Goal: Task Accomplishment & Management: Understand process/instructions

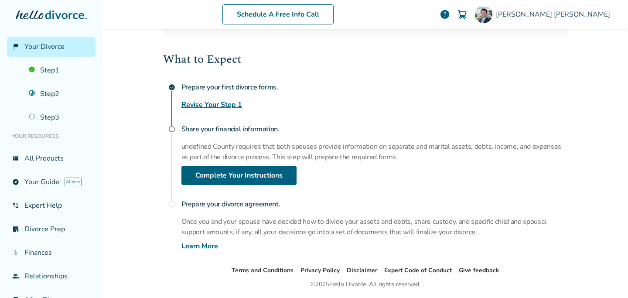
scroll to position [85, 0]
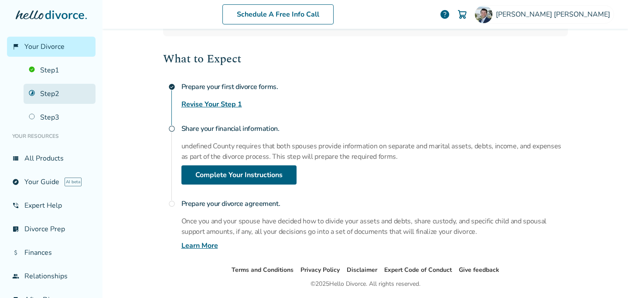
click at [47, 91] on link "Step 2" at bounding box center [60, 94] width 72 height 20
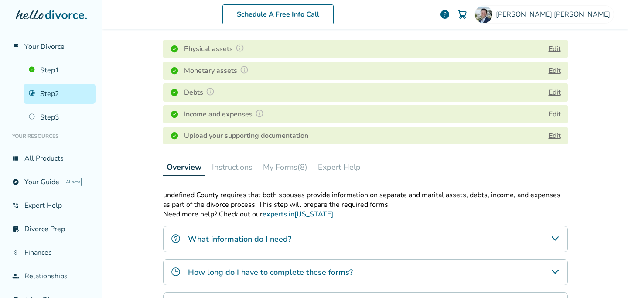
scroll to position [138, 0]
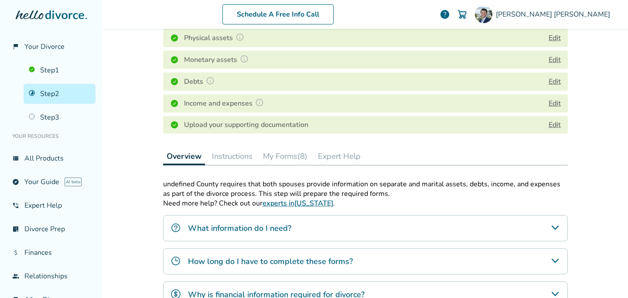
click at [237, 157] on button "Instructions" at bounding box center [232, 155] width 48 height 17
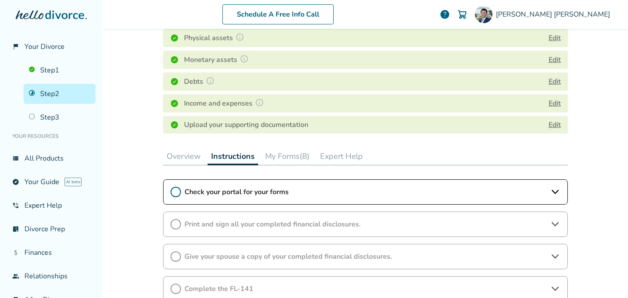
click at [217, 197] on div "Check your portal for your forms" at bounding box center [365, 191] width 404 height 25
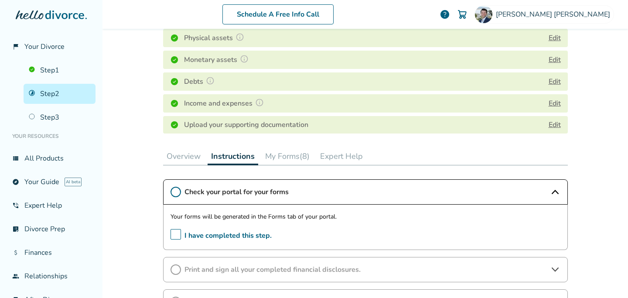
click at [173, 235] on span "I have completed this step." at bounding box center [220, 236] width 101 height 14
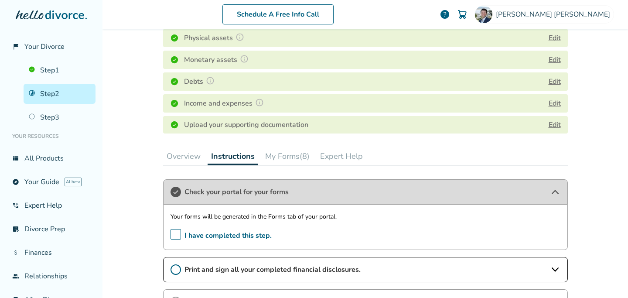
scroll to position [214, 0]
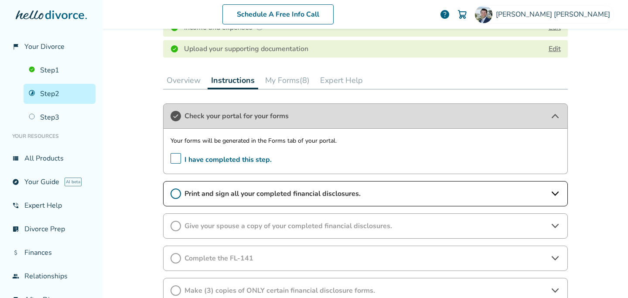
click at [235, 198] on div "Print and sign all your completed financial disclosures." at bounding box center [365, 193] width 404 height 25
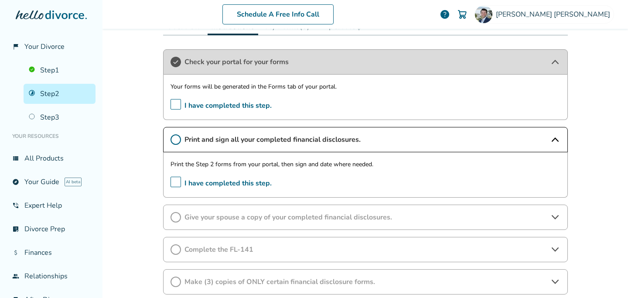
scroll to position [268, 0]
click at [241, 221] on div "Give your spouse a copy of your completed financial disclosures." at bounding box center [365, 216] width 404 height 25
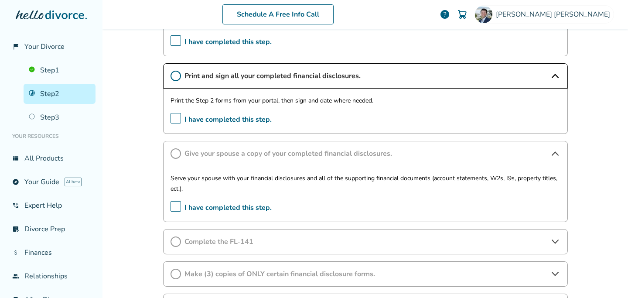
scroll to position [332, 0]
click at [224, 240] on span "Complete the FL-141" at bounding box center [365, 241] width 362 height 10
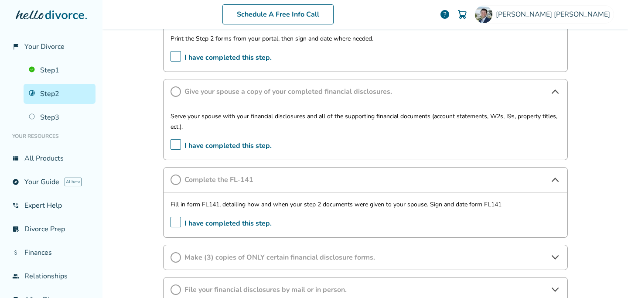
scroll to position [427, 0]
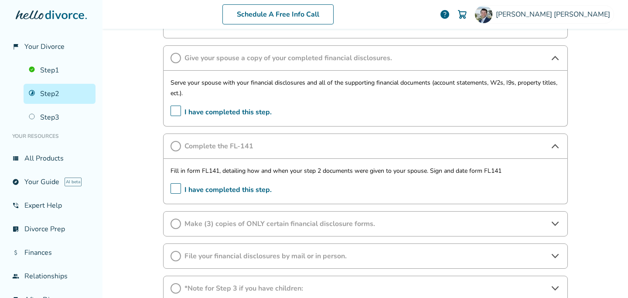
click at [291, 222] on span "Make (3) copies of ONLY certain financial disclosure forms." at bounding box center [365, 224] width 362 height 10
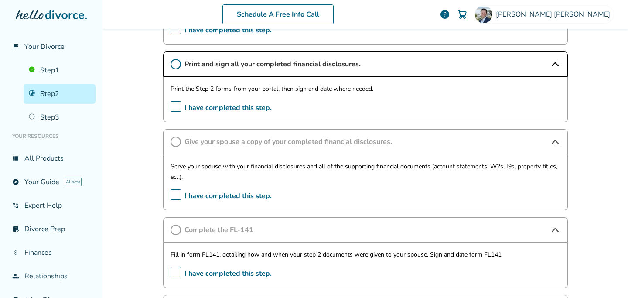
scroll to position [316, 0]
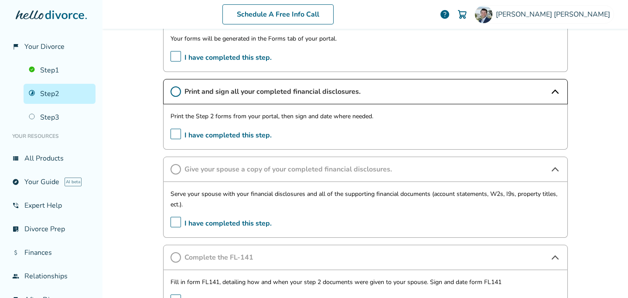
click at [175, 134] on span "I have completed this step." at bounding box center [220, 136] width 101 height 14
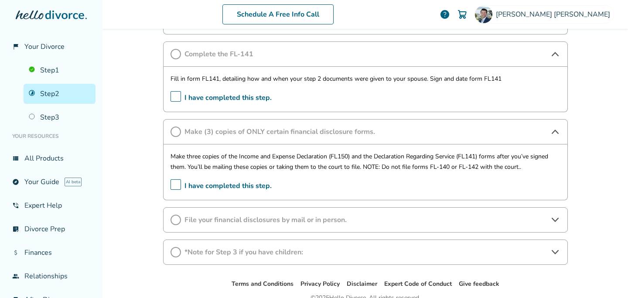
scroll to position [528, 0]
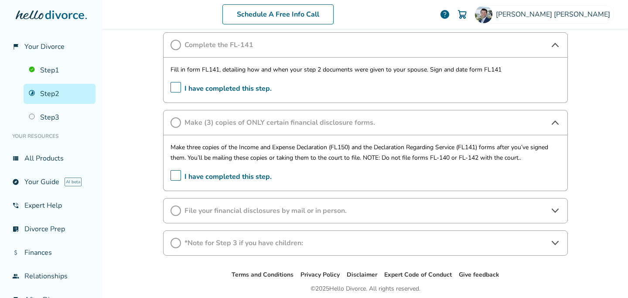
click at [326, 216] on div "File your financial disclosures by mail or in person." at bounding box center [365, 210] width 404 height 25
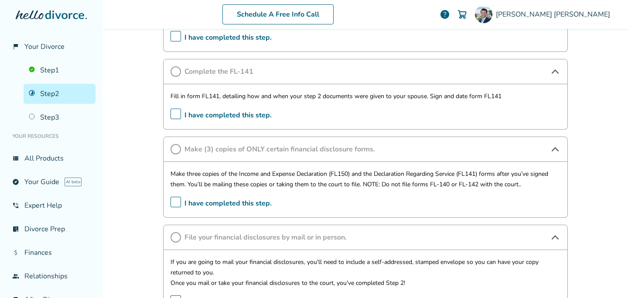
scroll to position [502, 0]
click at [391, 180] on p "Make three copies of the Income and Expense Declaration (FL150) and the Declara…" at bounding box center [365, 177] width 390 height 21
click at [456, 188] on div "Make three copies of the Income and Expense Declaration (FL150) and the Declara…" at bounding box center [365, 188] width 404 height 56
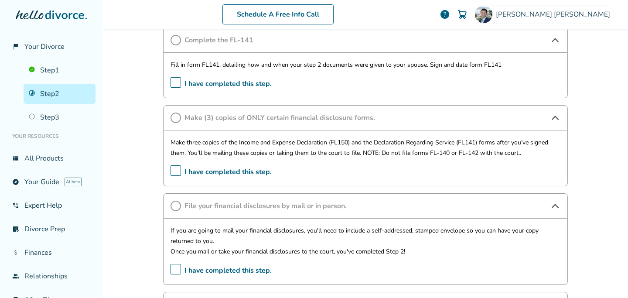
scroll to position [537, 0]
